Goal: Book appointment/travel/reservation

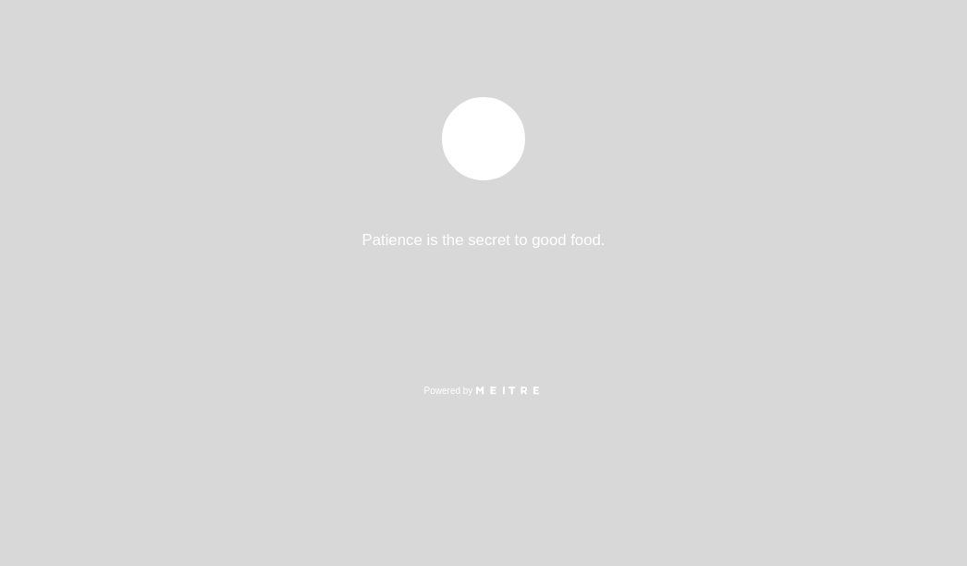
select select "es"
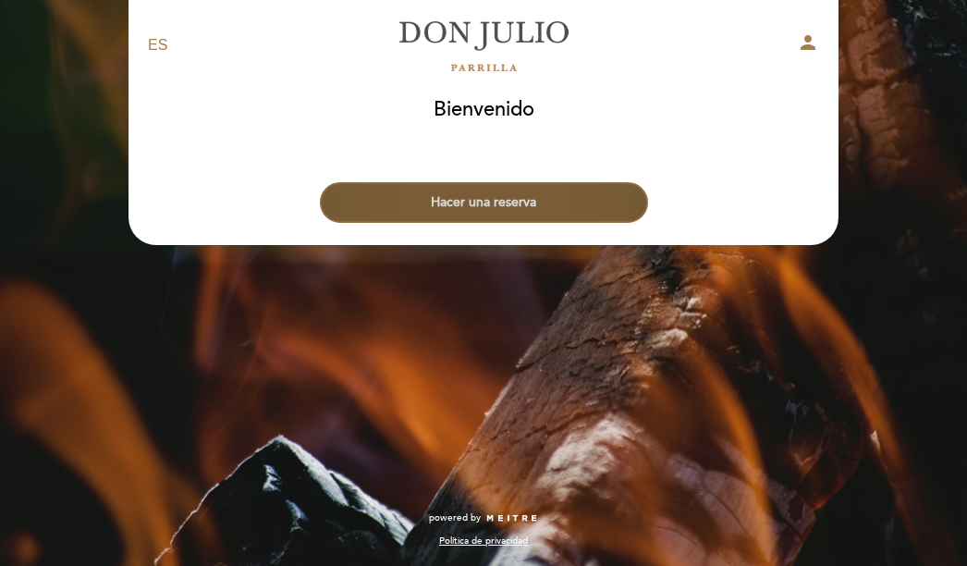
click at [451, 207] on button "Hacer una reserva" at bounding box center [484, 202] width 328 height 41
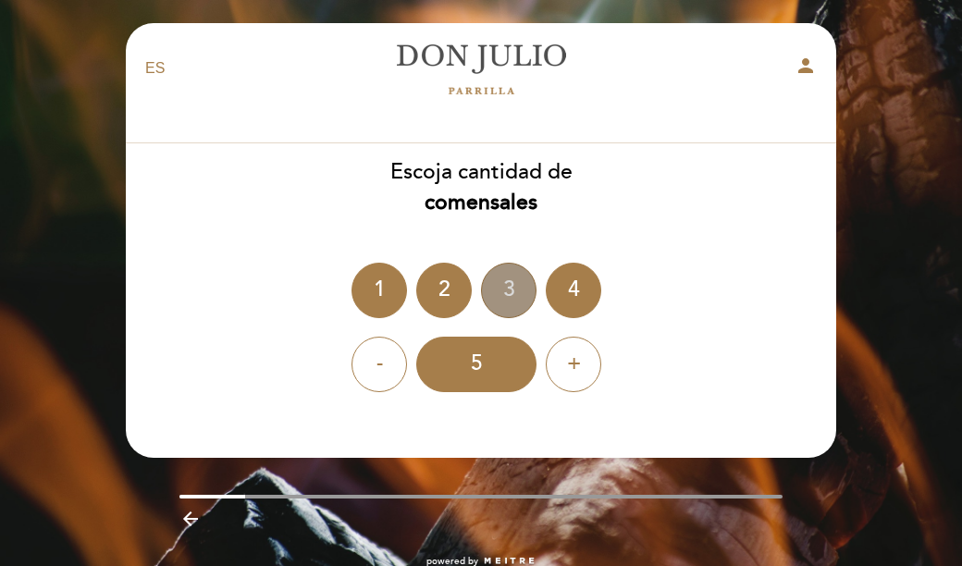
click at [516, 304] on div "3" at bounding box center [508, 290] width 55 height 55
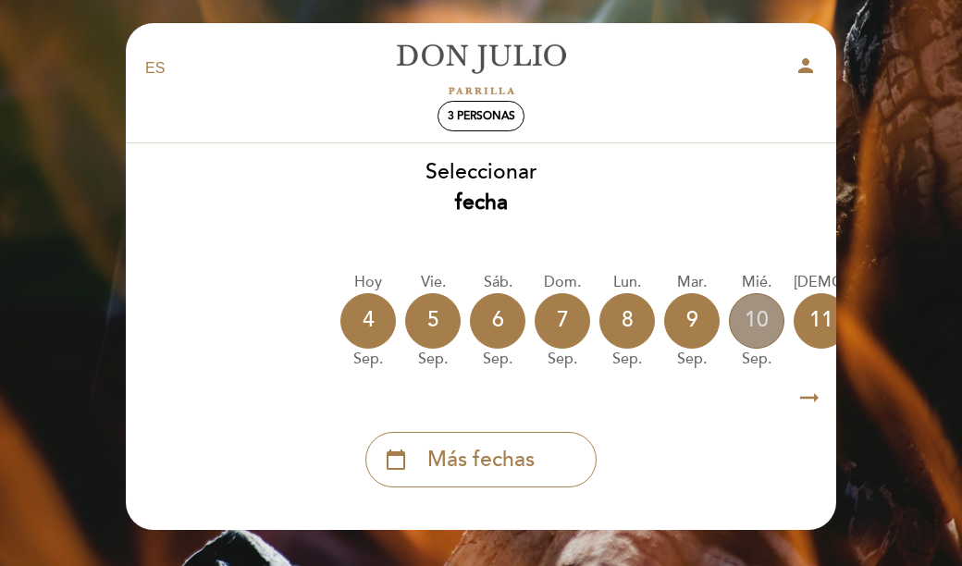
click at [749, 332] on div "10" at bounding box center [756, 320] width 55 height 55
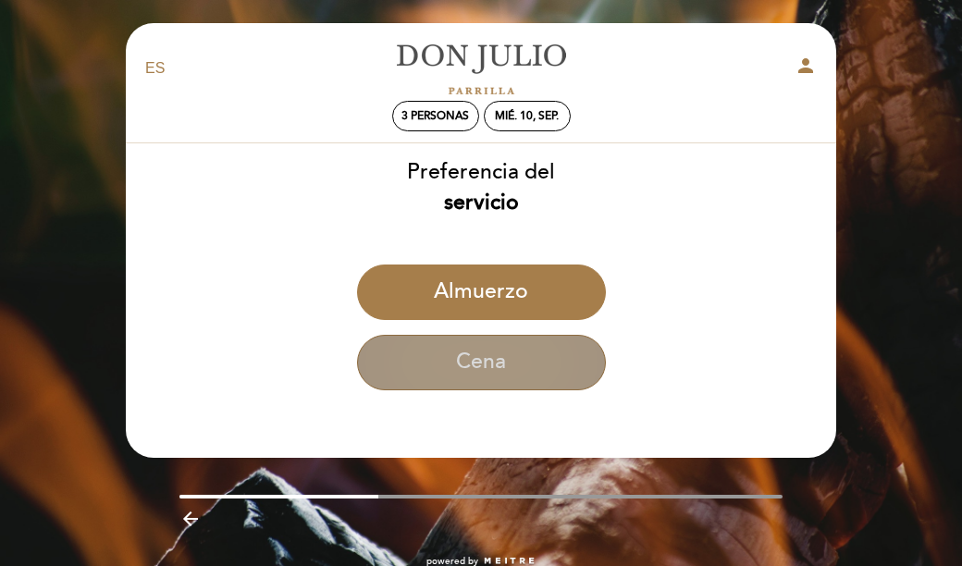
click at [527, 362] on button "Cena" at bounding box center [481, 362] width 249 height 55
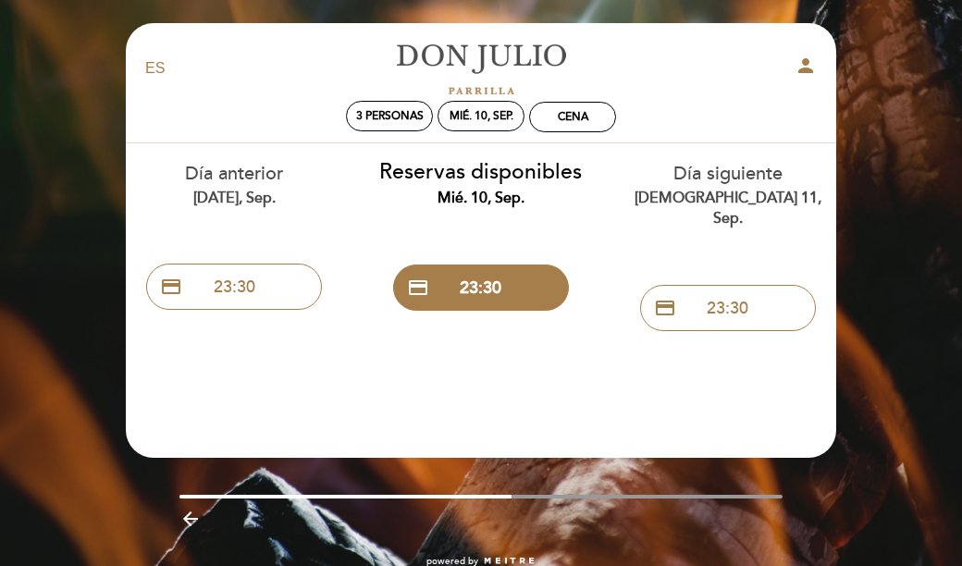
scroll to position [43, 0]
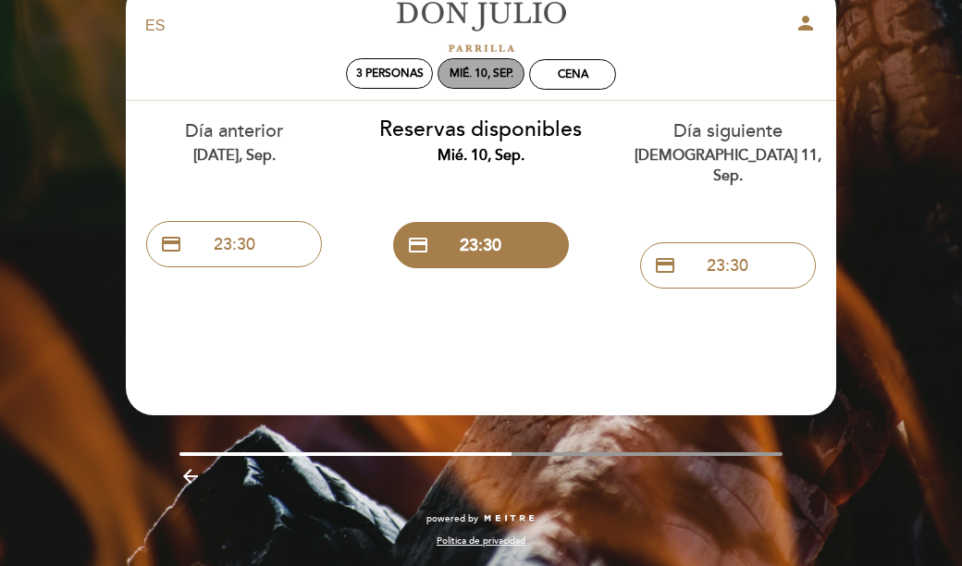
click at [507, 67] on div "mié. 10, sep." at bounding box center [481, 74] width 64 height 14
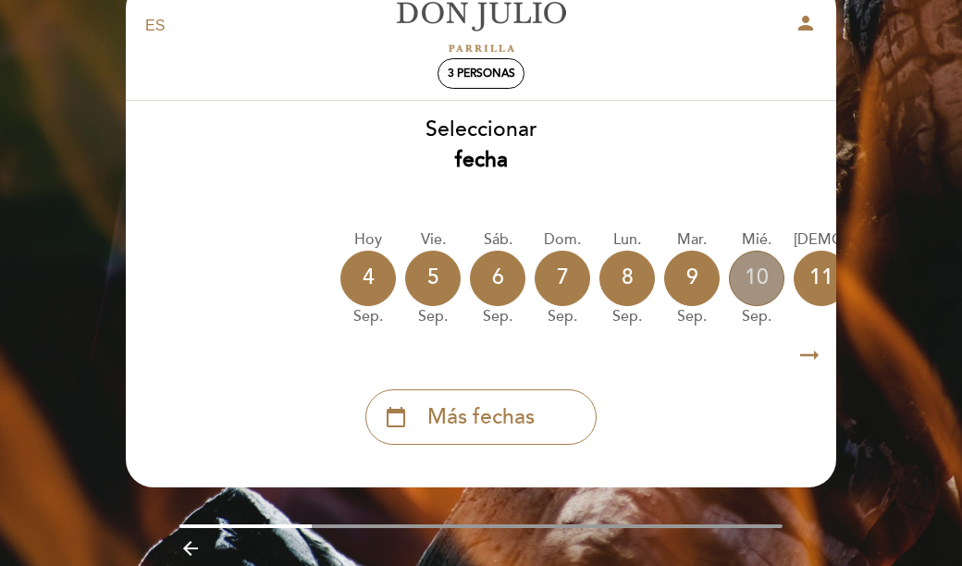
click at [754, 278] on div "10" at bounding box center [756, 278] width 55 height 55
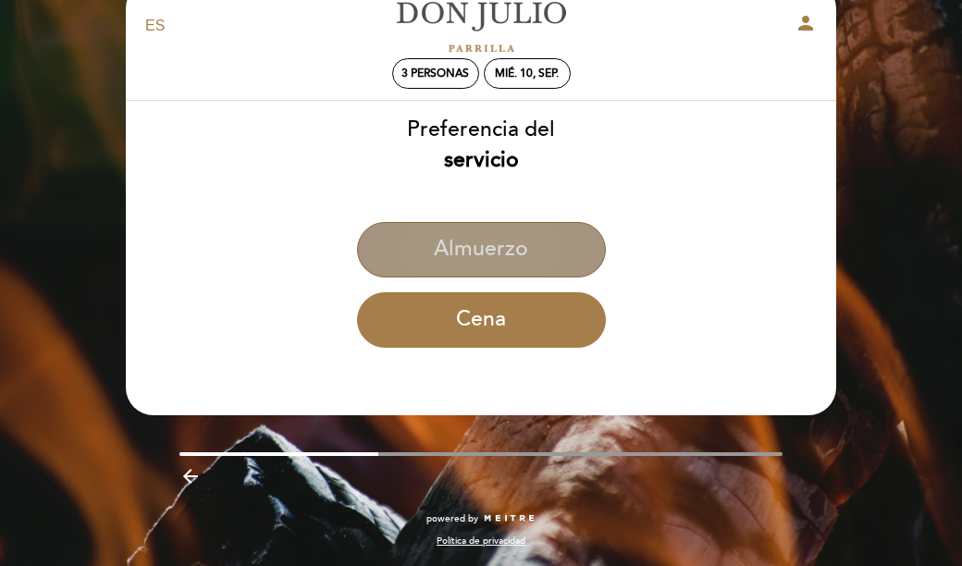
click at [511, 265] on button "Almuerzo" at bounding box center [481, 249] width 249 height 55
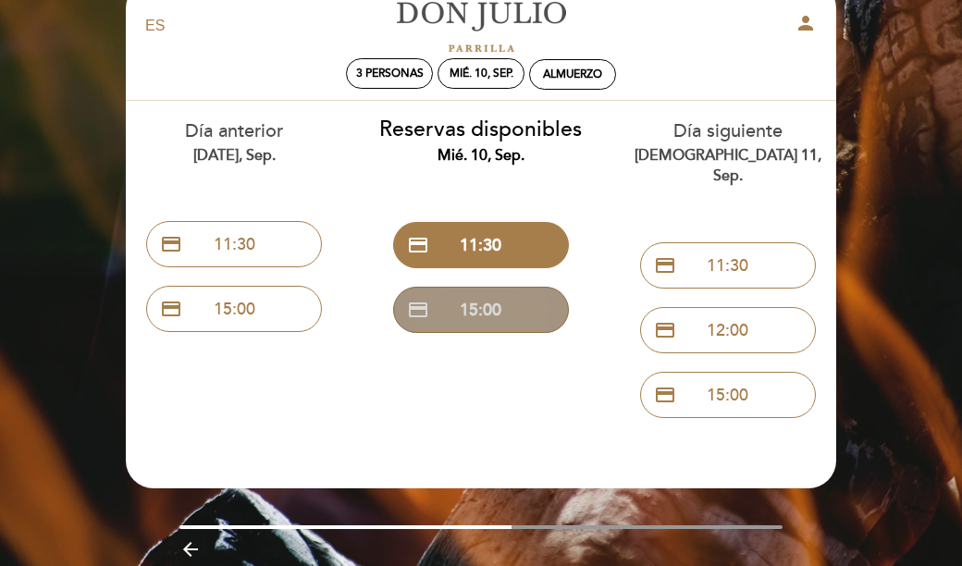
click at [484, 300] on button "credit_card 15:00" at bounding box center [481, 310] width 176 height 46
